Goal: Task Accomplishment & Management: Manage account settings

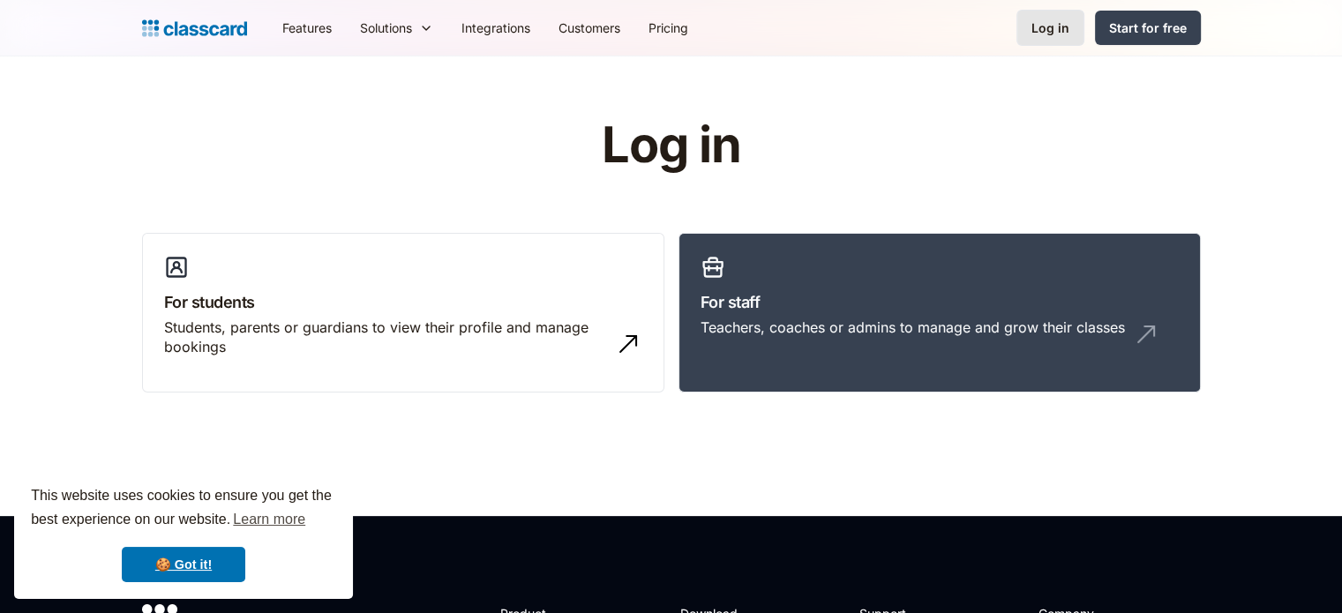
click at [1048, 27] on div "Log in" at bounding box center [1050, 28] width 38 height 19
click at [190, 559] on link "🍪 Got it!" at bounding box center [183, 564] width 123 height 35
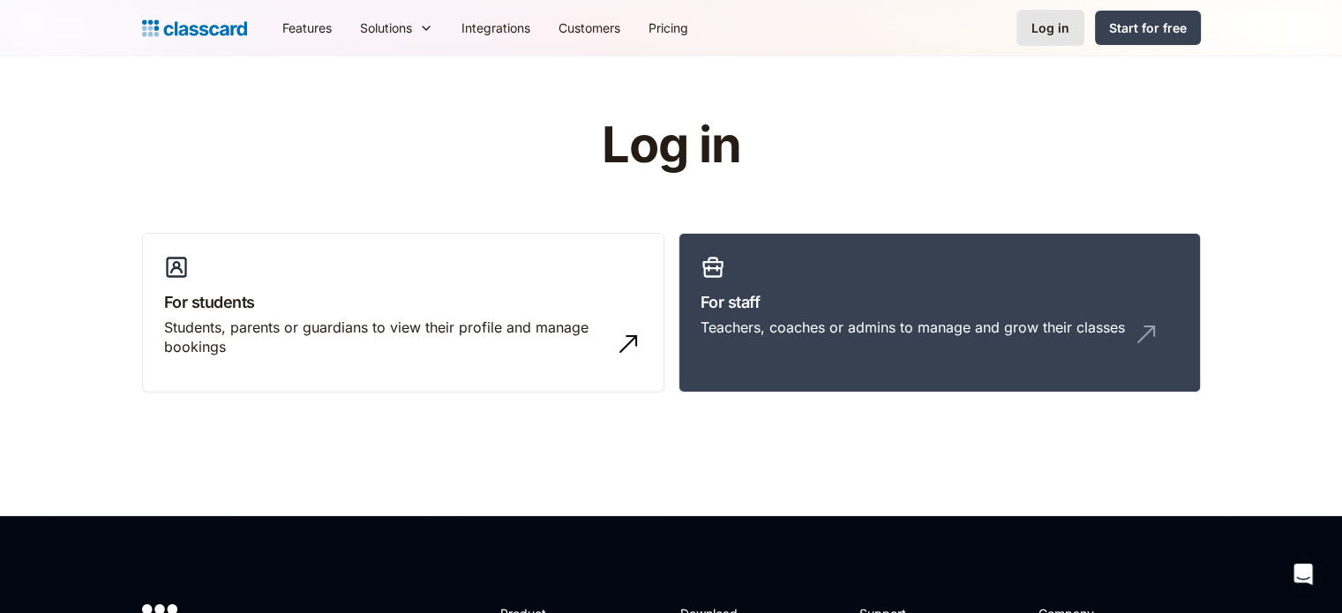
click at [1062, 28] on div "Log in" at bounding box center [1050, 28] width 38 height 19
click at [255, 337] on div "Students, parents or guardians to view their profile and manage bookings" at bounding box center [385, 338] width 443 height 40
click at [824, 342] on div "Teachers, coaches or admins to manage and grow their classes" at bounding box center [939, 335] width 478 height 34
